Goal: Information Seeking & Learning: Check status

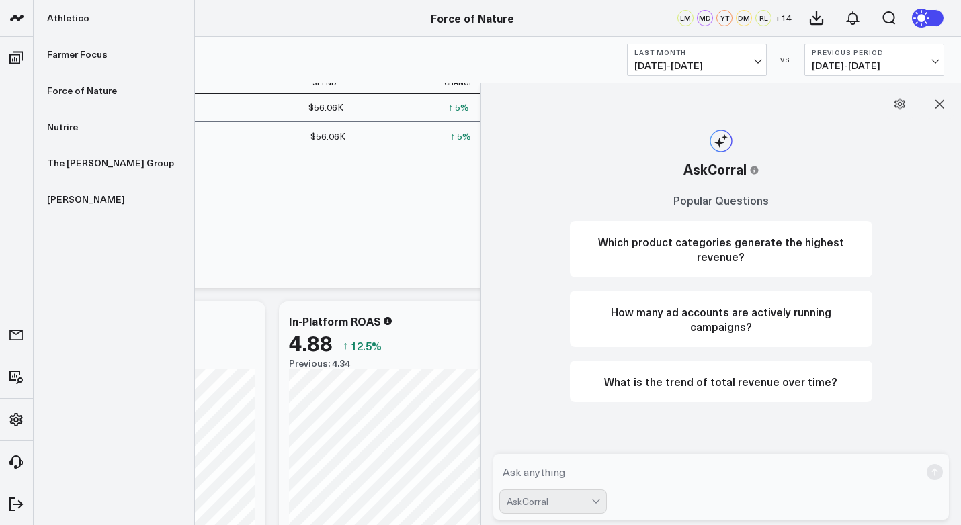
click at [30, 15] on link at bounding box center [17, 18] width 34 height 37
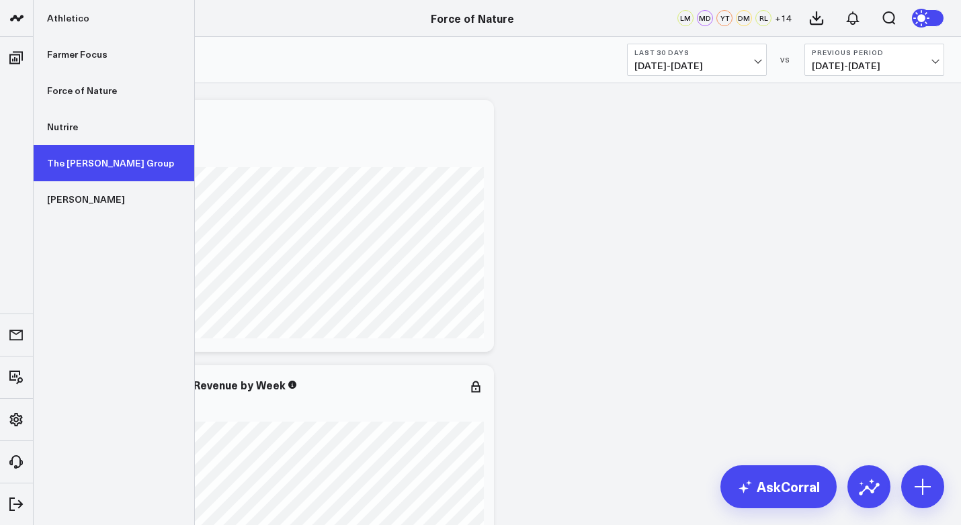
click at [73, 175] on link "The [PERSON_NAME] Group" at bounding box center [114, 163] width 161 height 36
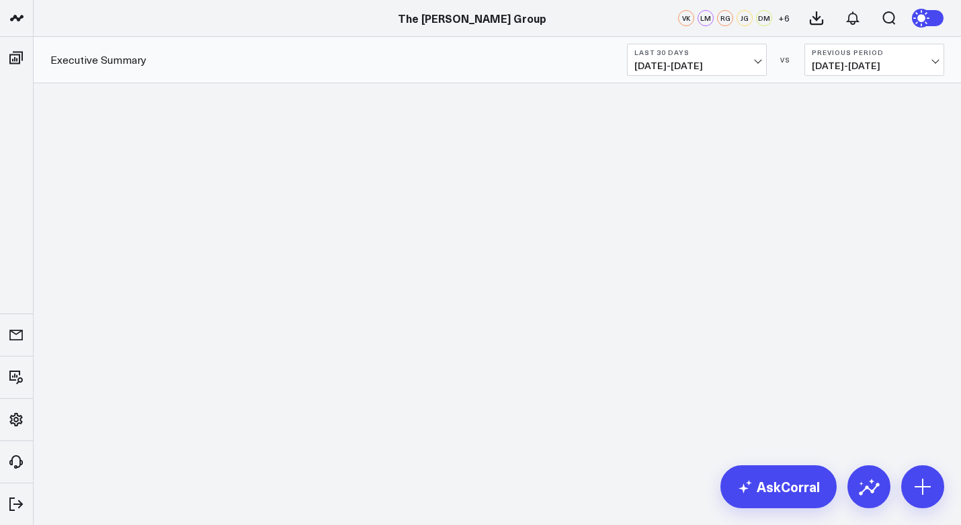
click at [731, 64] on span "09/08/25 - 10/07/25" at bounding box center [696, 65] width 125 height 11
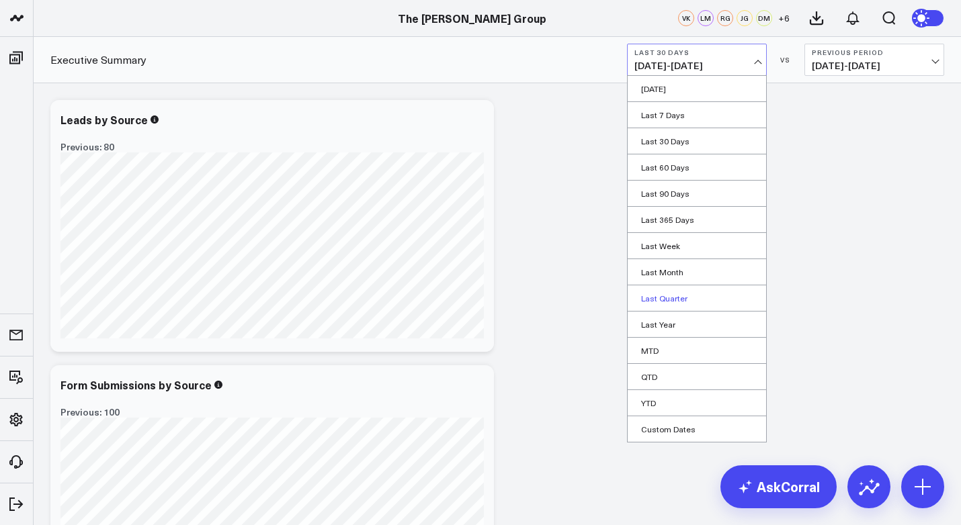
scroll to position [11, 0]
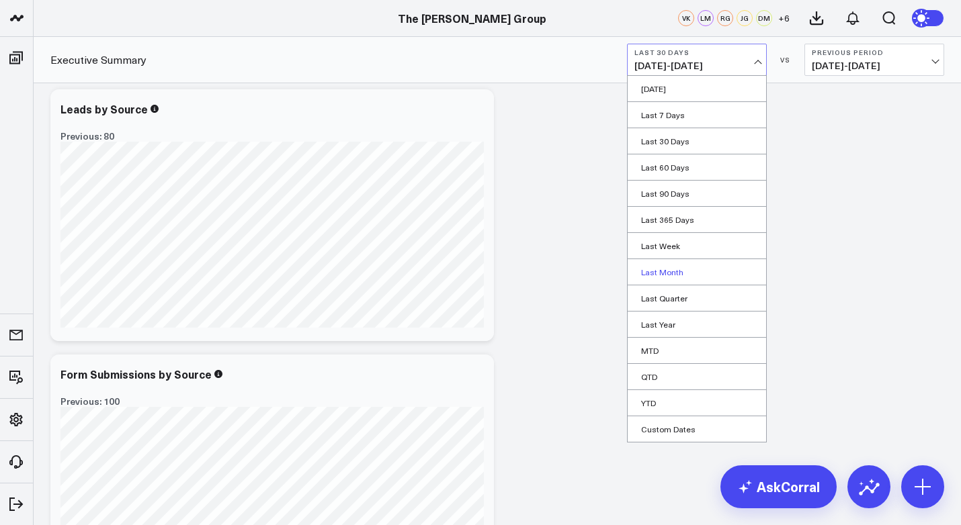
click at [680, 275] on link "Last Month" at bounding box center [696, 272] width 138 height 26
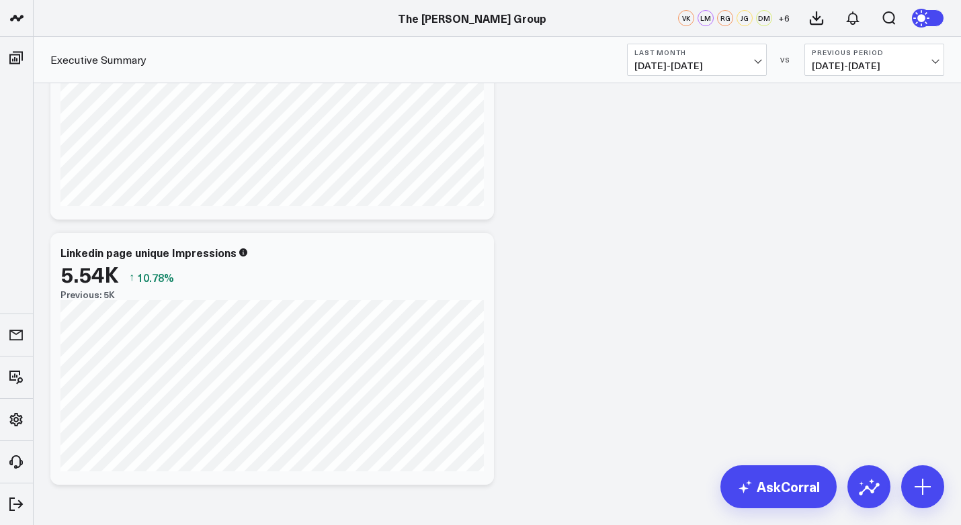
scroll to position [2112, 0]
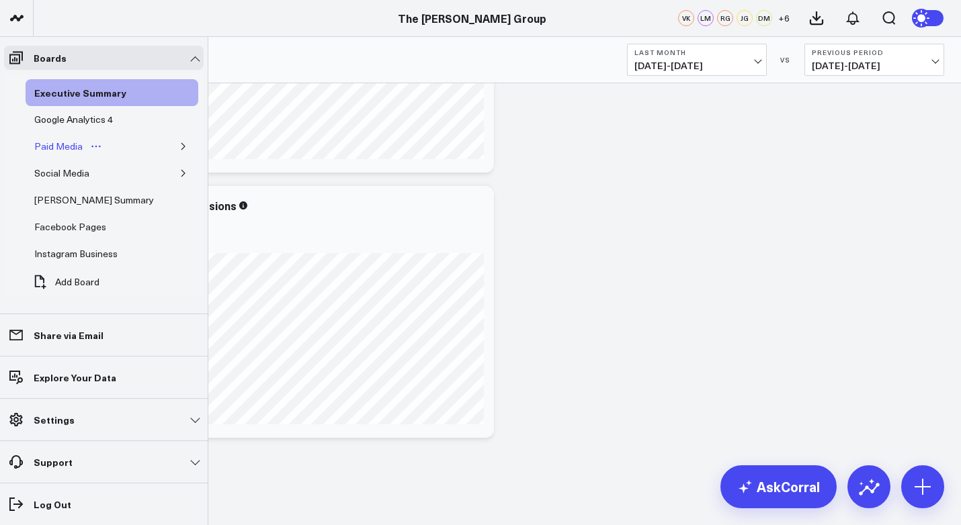
click at [58, 144] on div "Paid Media" at bounding box center [58, 146] width 55 height 16
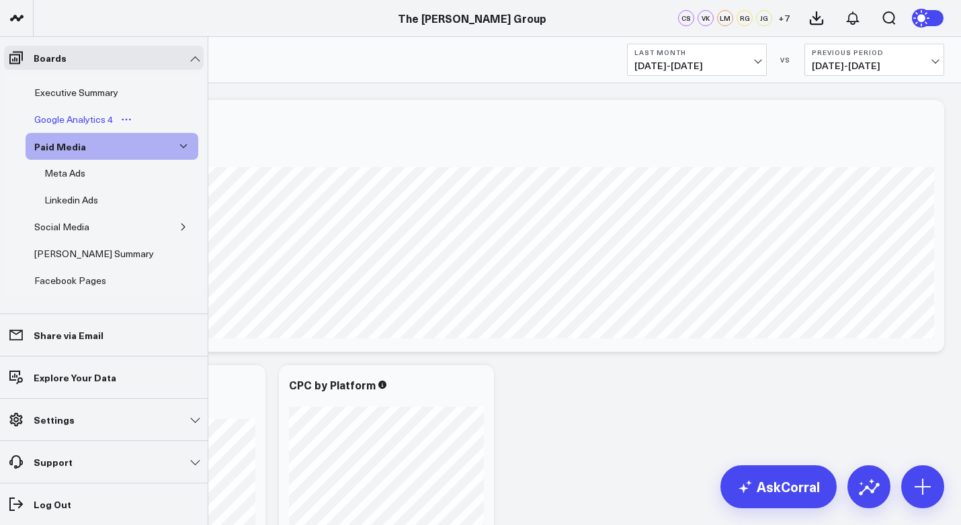
click at [76, 115] on div "Google Analytics 4" at bounding box center [73, 120] width 85 height 16
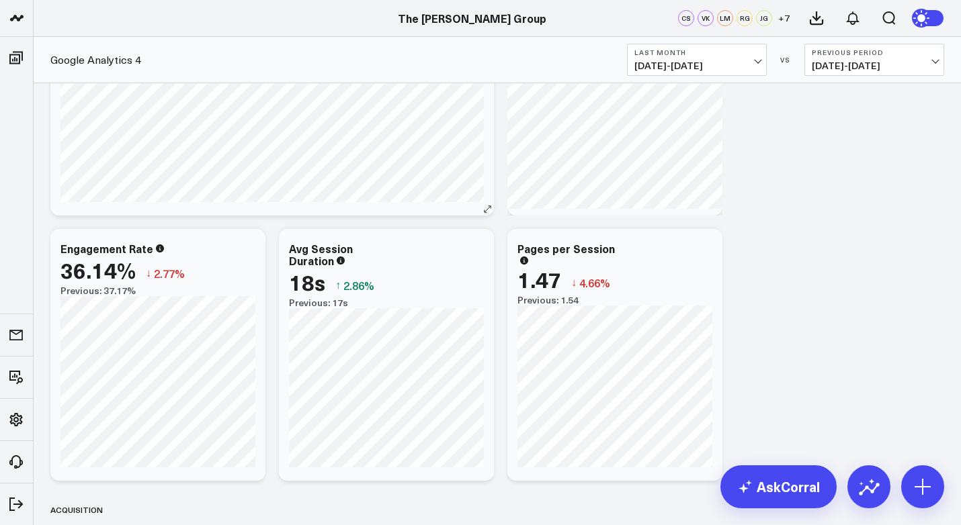
scroll to position [715, 0]
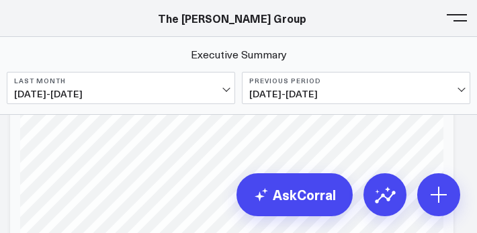
scroll to position [692, 0]
